Goal: Find specific page/section: Find specific page/section

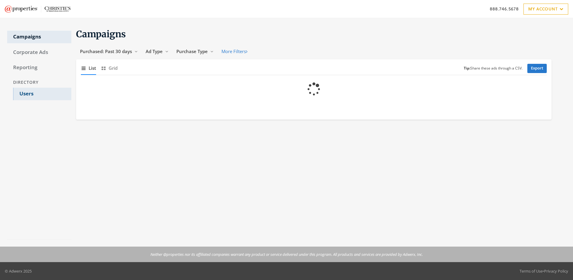
click at [42, 94] on link "Users" at bounding box center [42, 94] width 58 height 13
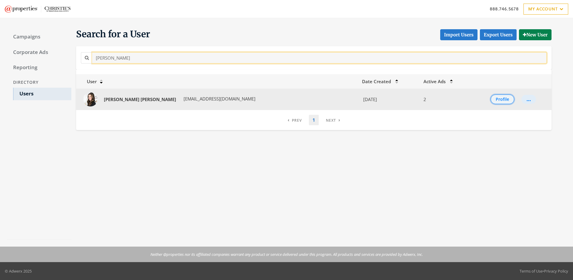
type input "[PERSON_NAME]"
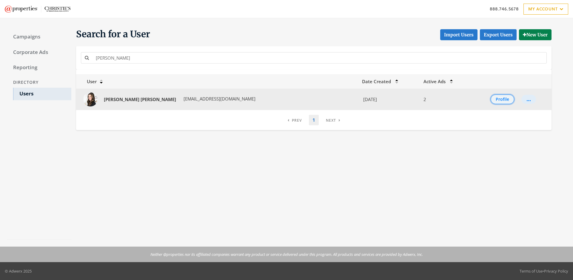
click at [496, 99] on button "Profile" at bounding box center [502, 100] width 24 height 10
